Goal: Find specific page/section: Find specific page/section

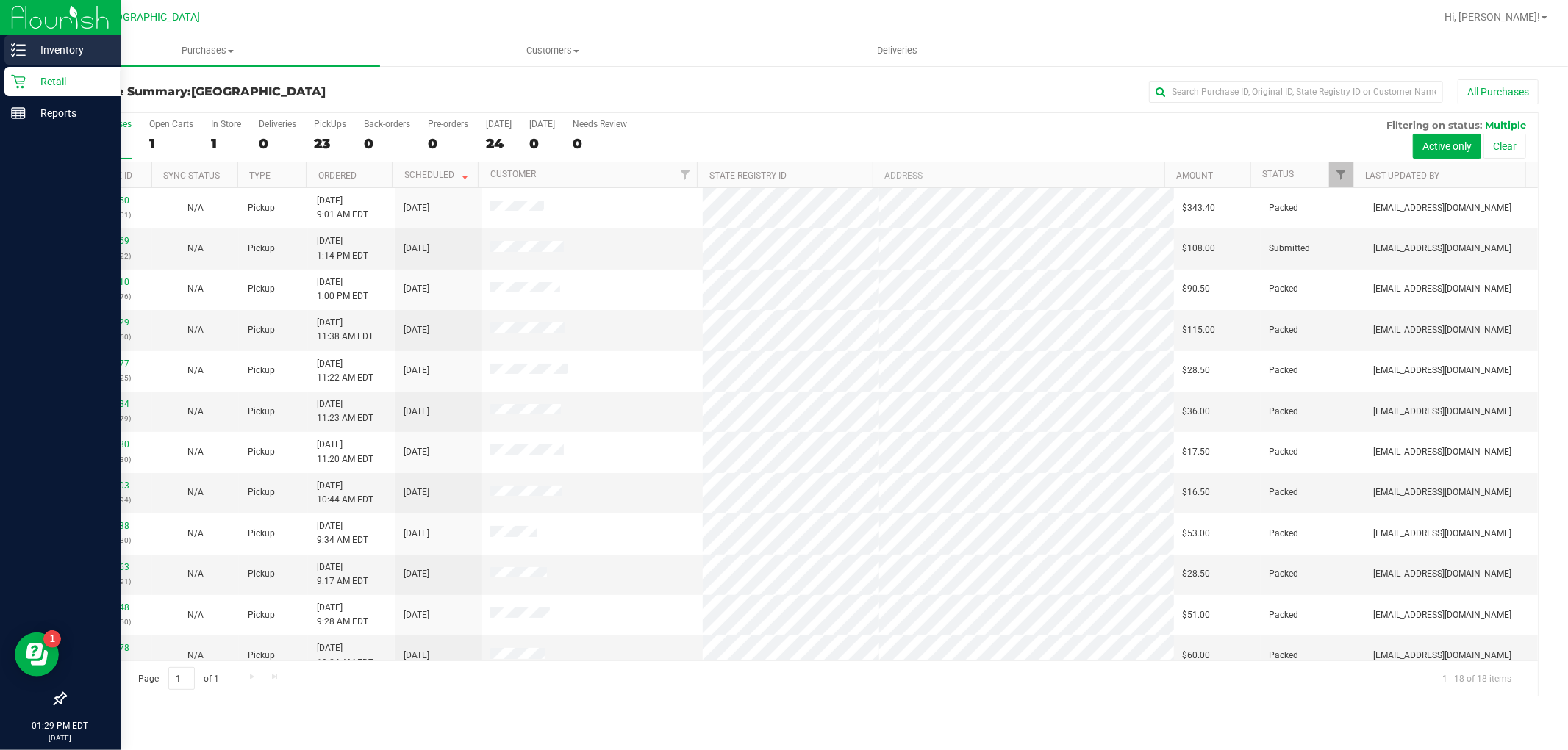
click at [67, 46] on p "Inventory" at bounding box center [69, 50] width 89 height 18
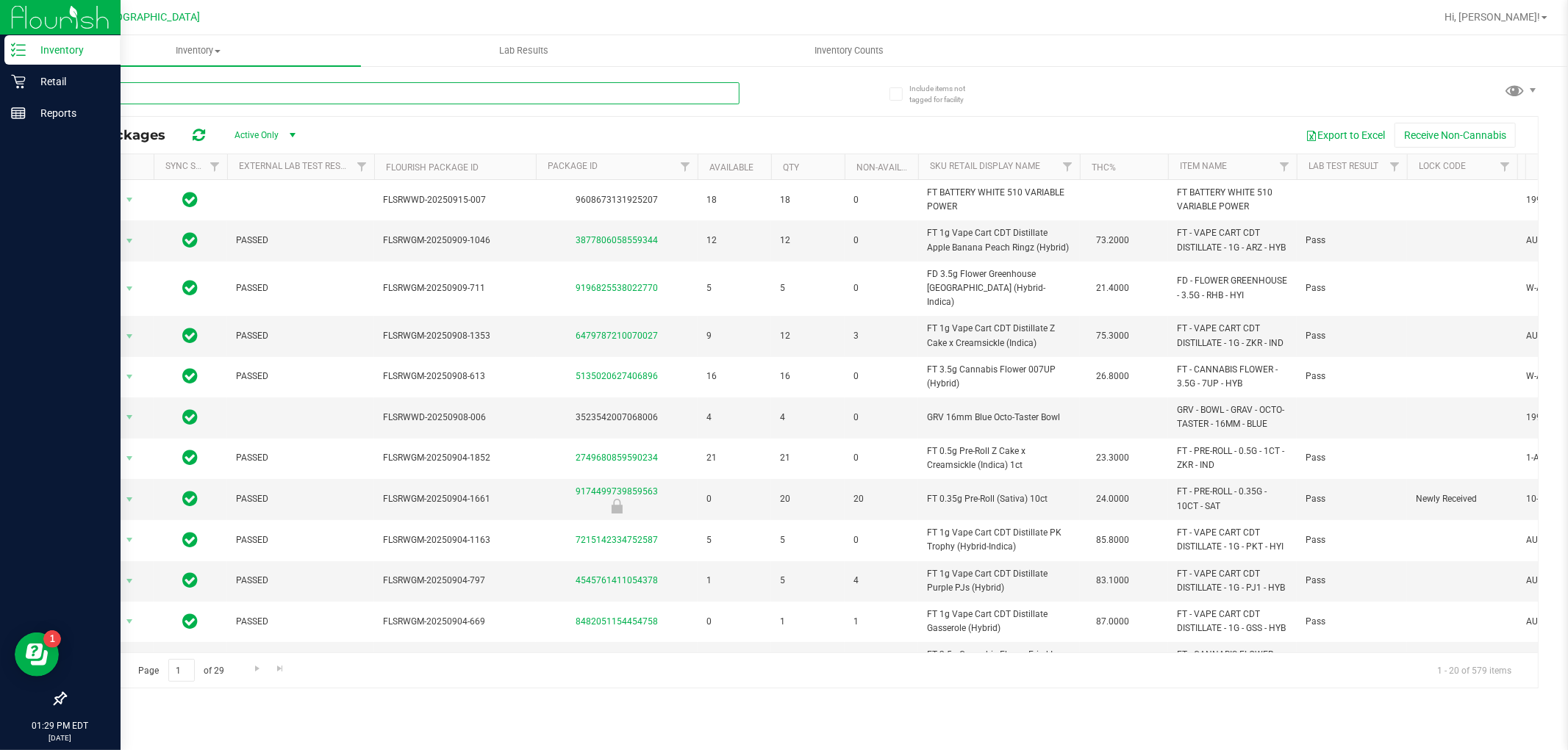
click at [147, 89] on input "text" at bounding box center [403, 94] width 675 height 22
type input "Motor Breath"
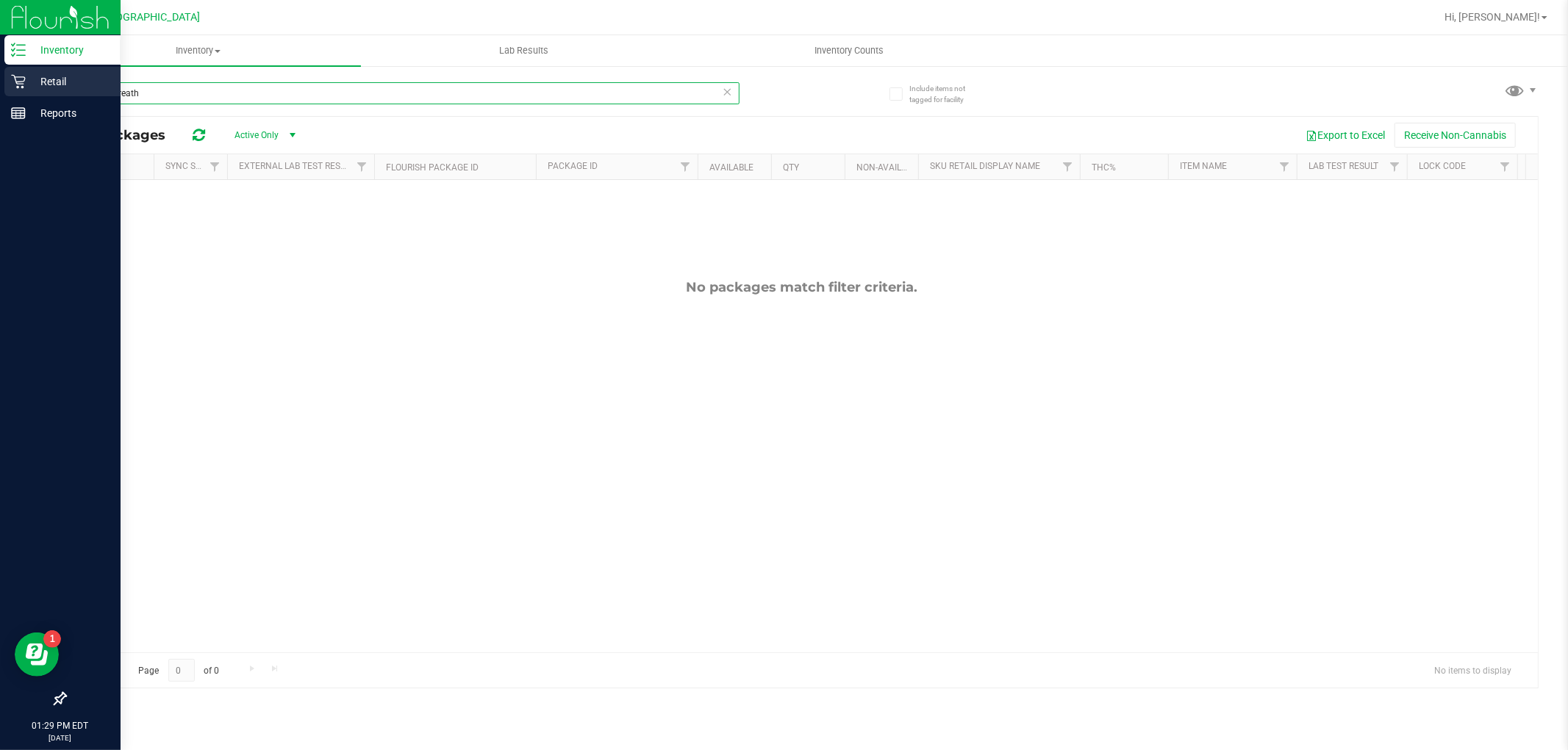
drag, startPoint x: 170, startPoint y: 89, endPoint x: 0, endPoint y: 67, distance: 171.4
click at [0, 67] on div "Inventory Retail Reports 01:29 PM EDT [DATE] 09/19 [GEOGRAPHIC_DATA] WC Hi, [GE…" at bounding box center [784, 375] width 1568 height 750
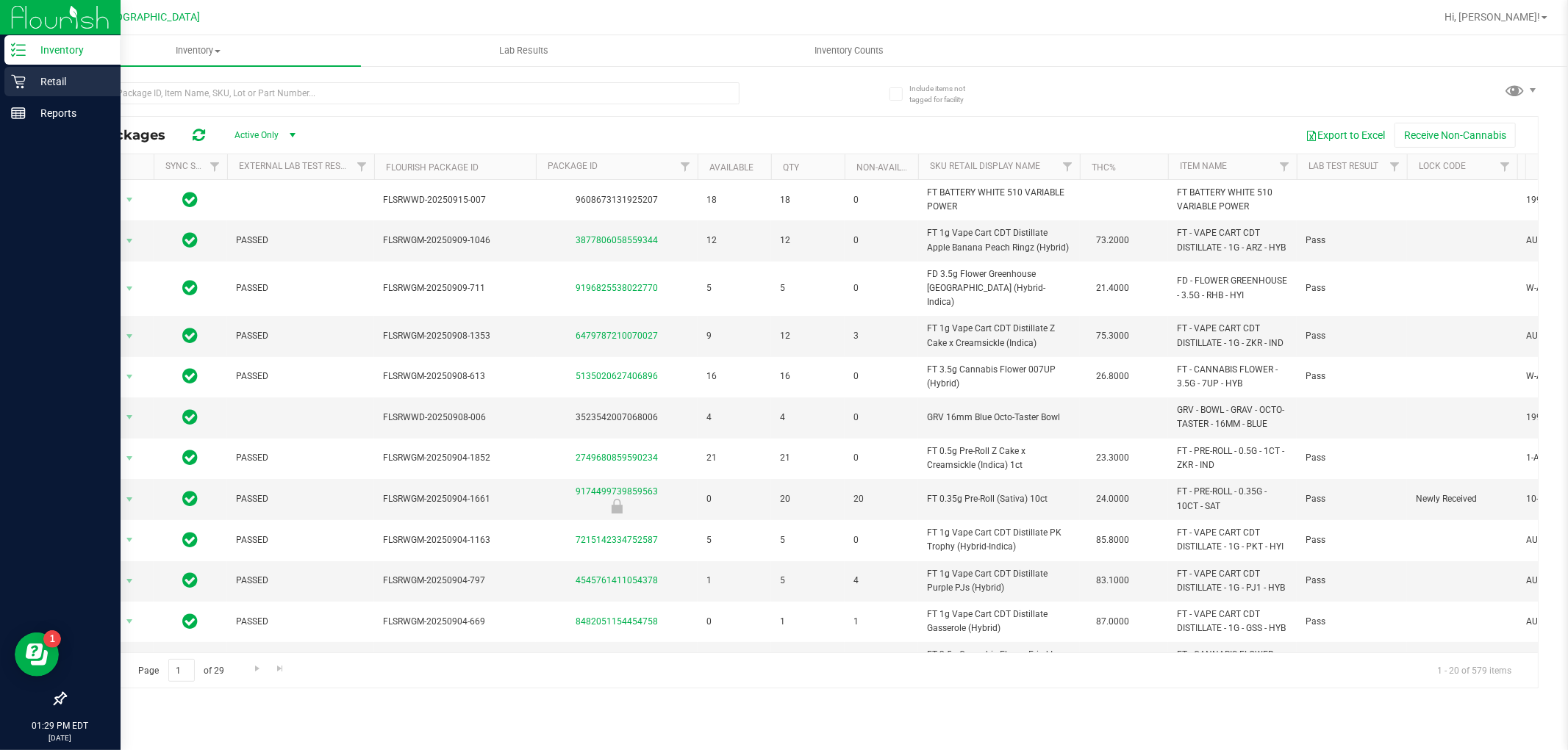
click at [60, 84] on p "Retail" at bounding box center [69, 81] width 89 height 18
